Goal: Transaction & Acquisition: Purchase product/service

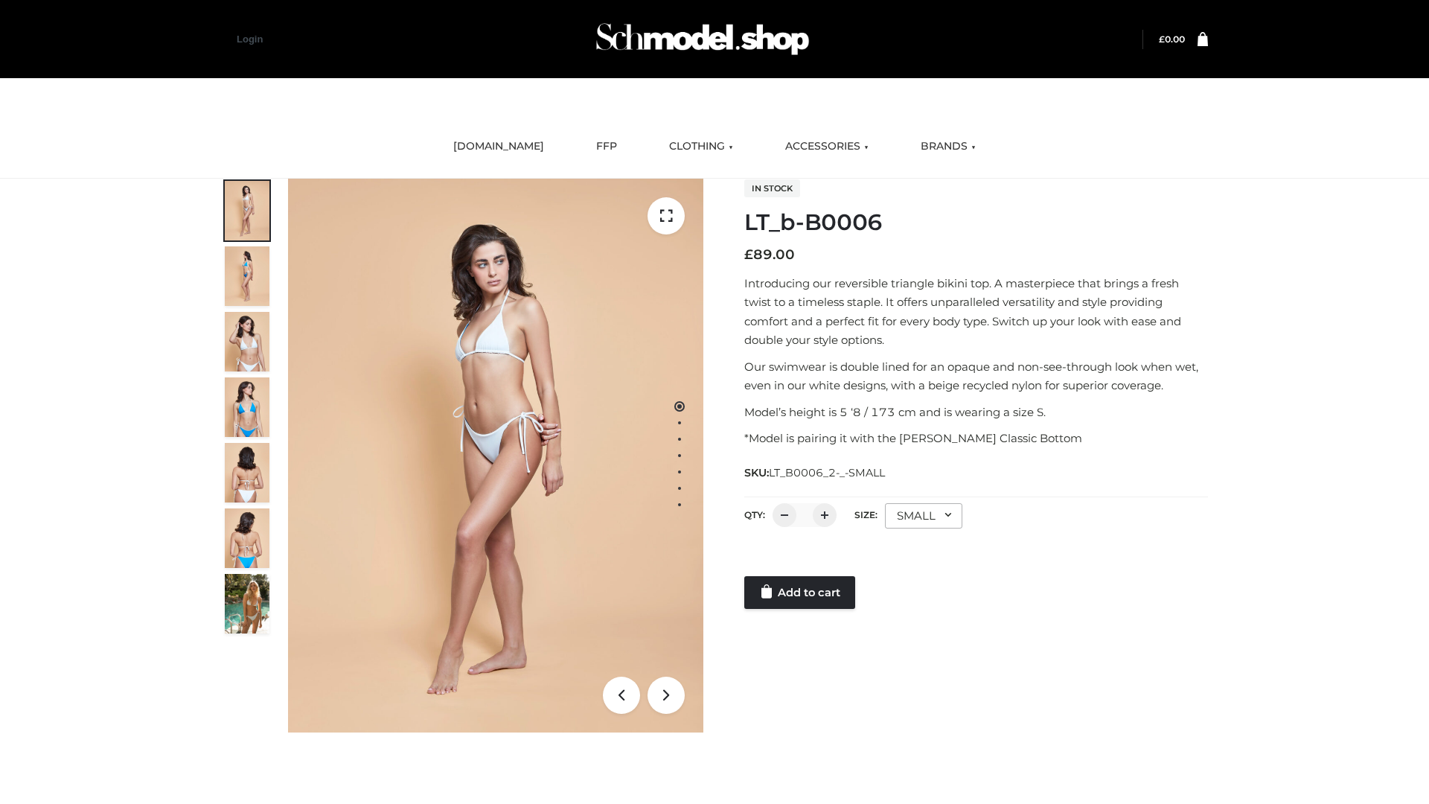
click at [801, 592] on link "Add to cart" at bounding box center [799, 592] width 111 height 33
